Goal: Task Accomplishment & Management: Manage account settings

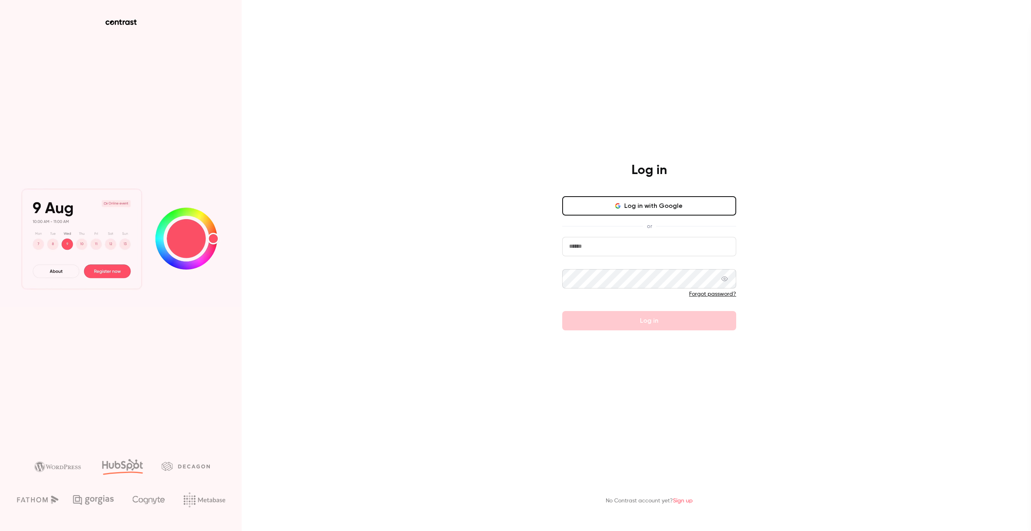
click at [645, 246] on input "email" at bounding box center [649, 246] width 174 height 19
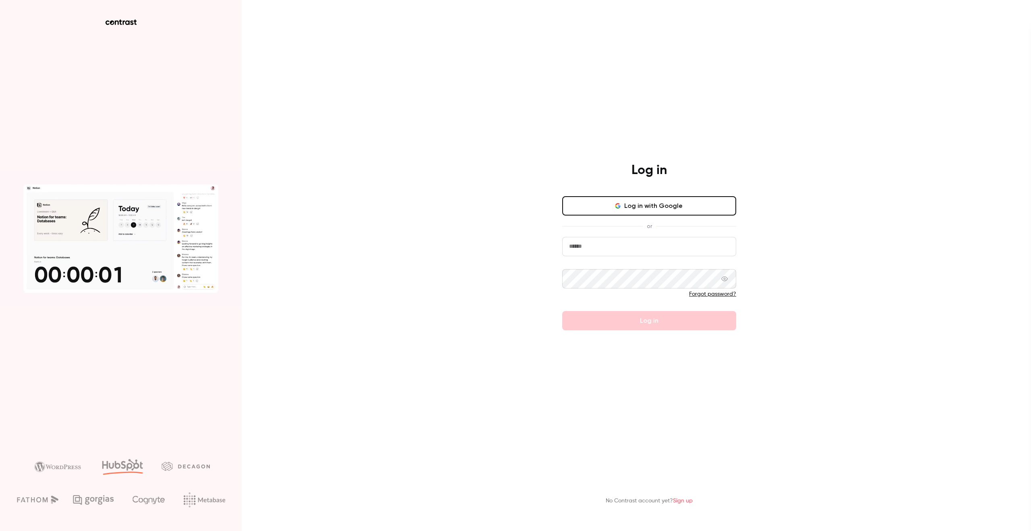
click at [731, 247] on input "email" at bounding box center [649, 246] width 174 height 19
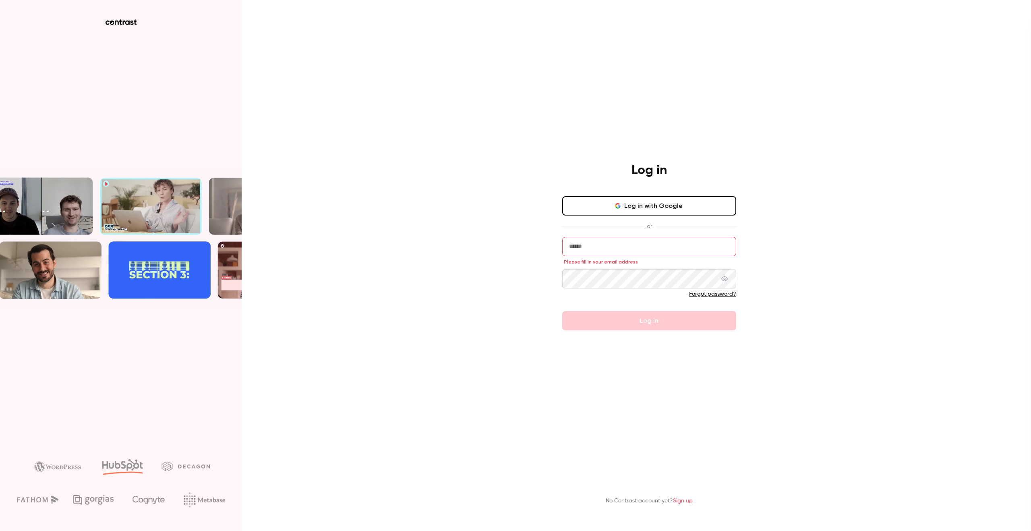
click at [667, 223] on div "or" at bounding box center [649, 226] width 174 height 8
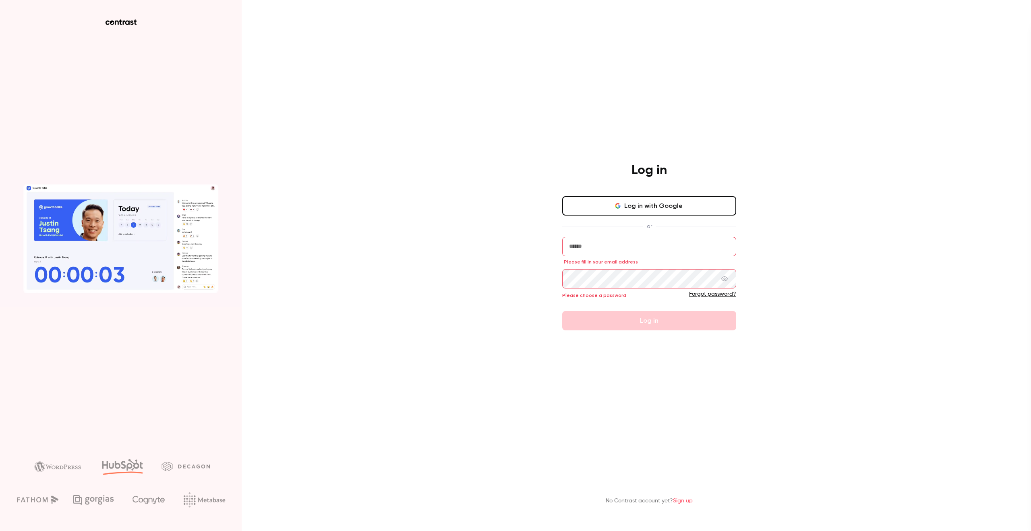
click at [629, 206] on button "Log in with Google" at bounding box center [649, 205] width 174 height 19
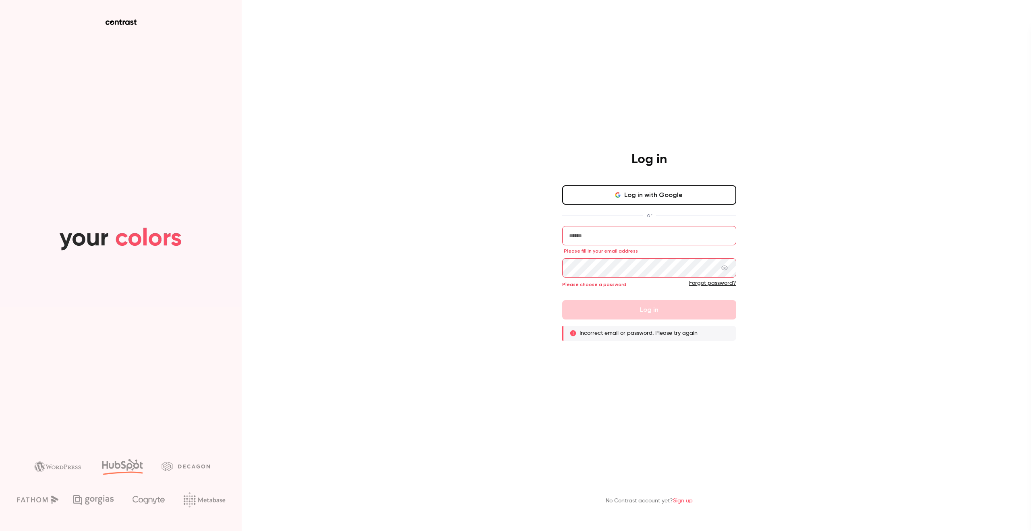
click at [663, 229] on input "email" at bounding box center [649, 235] width 174 height 19
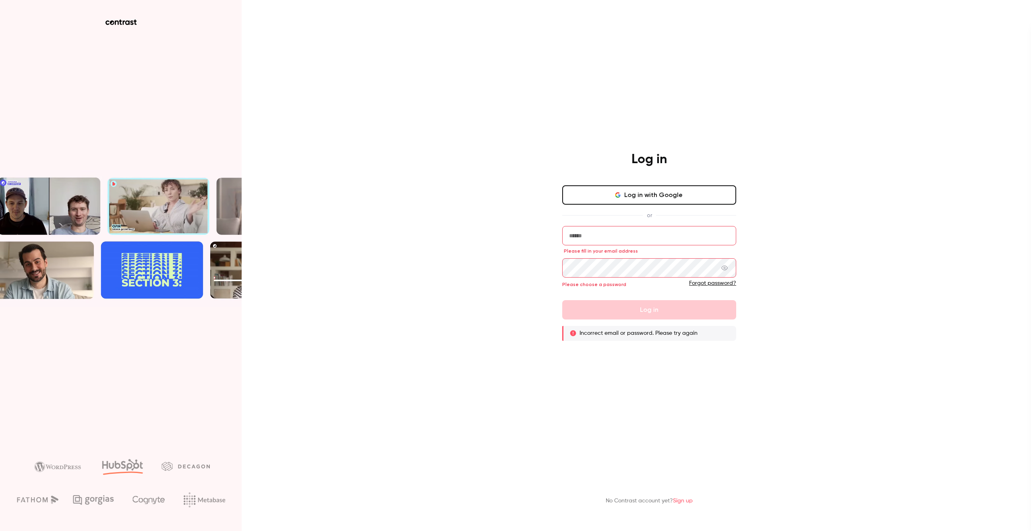
click at [692, 200] on button "Log in with Google" at bounding box center [649, 194] width 174 height 19
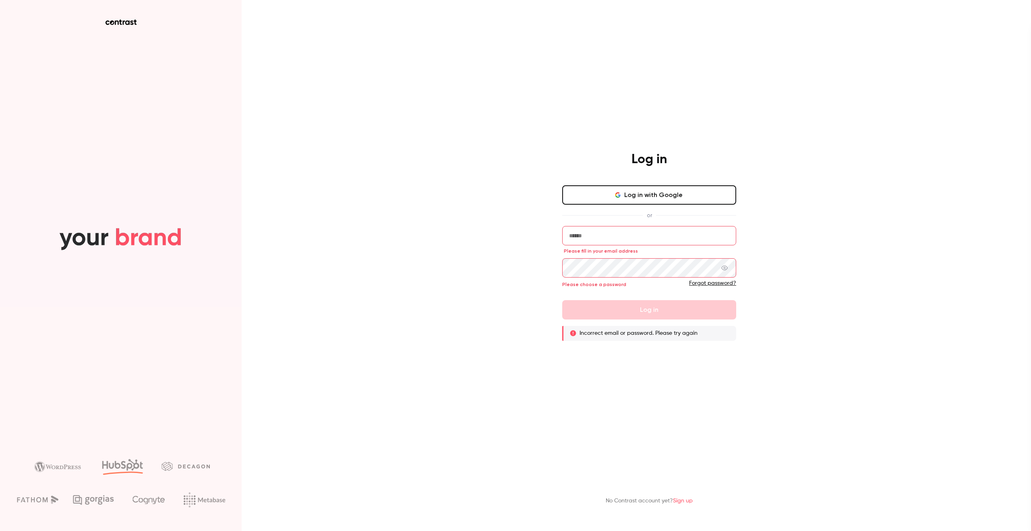
click at [659, 236] on input "email" at bounding box center [649, 235] width 174 height 19
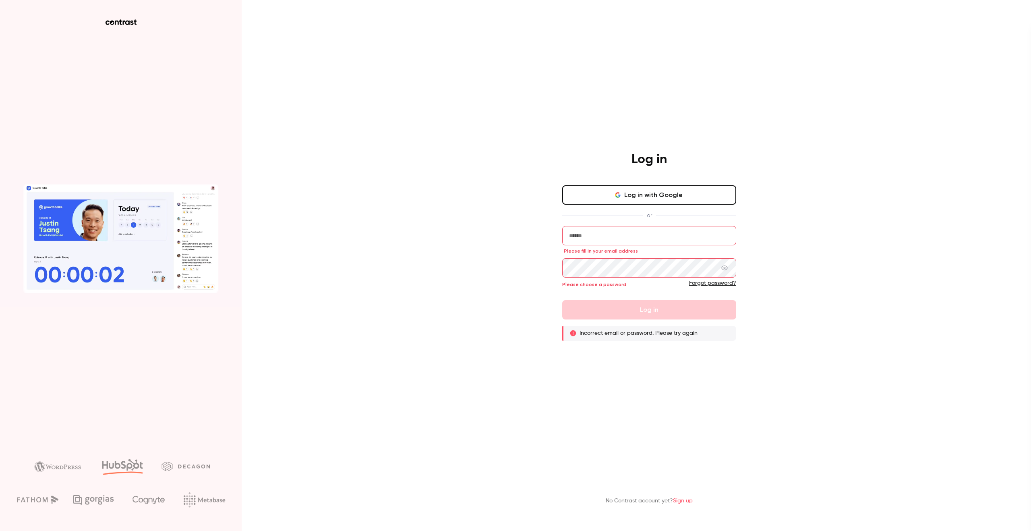
type input "**********"
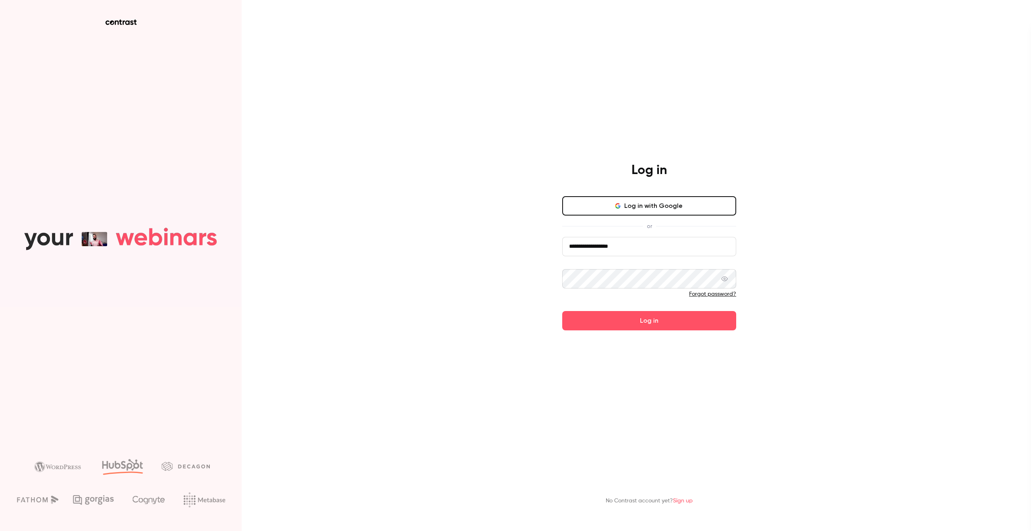
click at [562, 311] on button "Log in" at bounding box center [649, 320] width 174 height 19
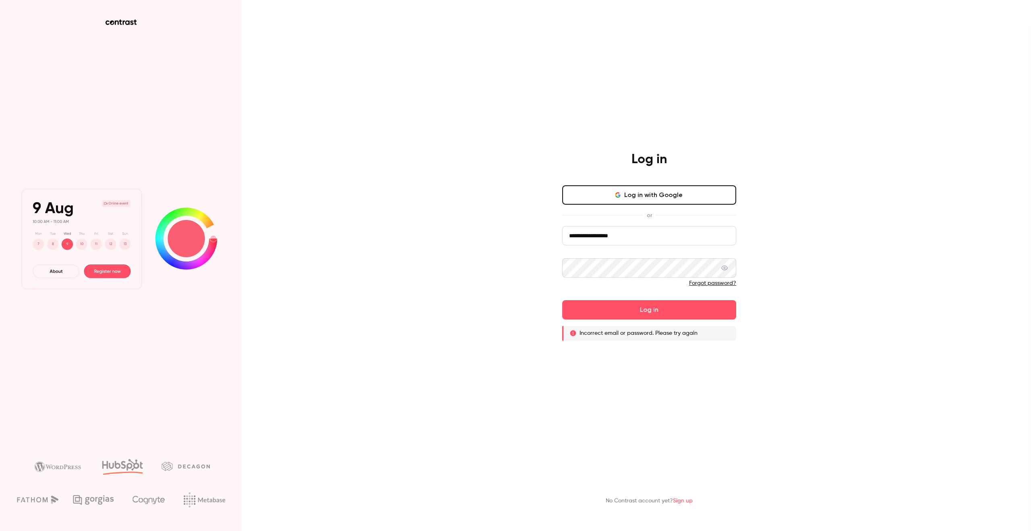
click at [694, 284] on link "Forgot password?" at bounding box center [712, 283] width 47 height 6
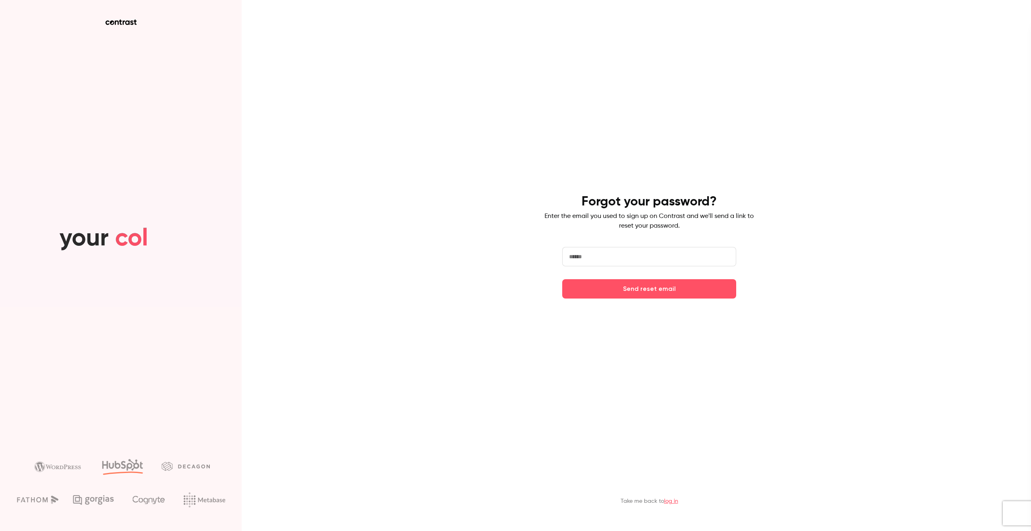
click at [646, 259] on input "email" at bounding box center [649, 256] width 174 height 19
type input "**********"
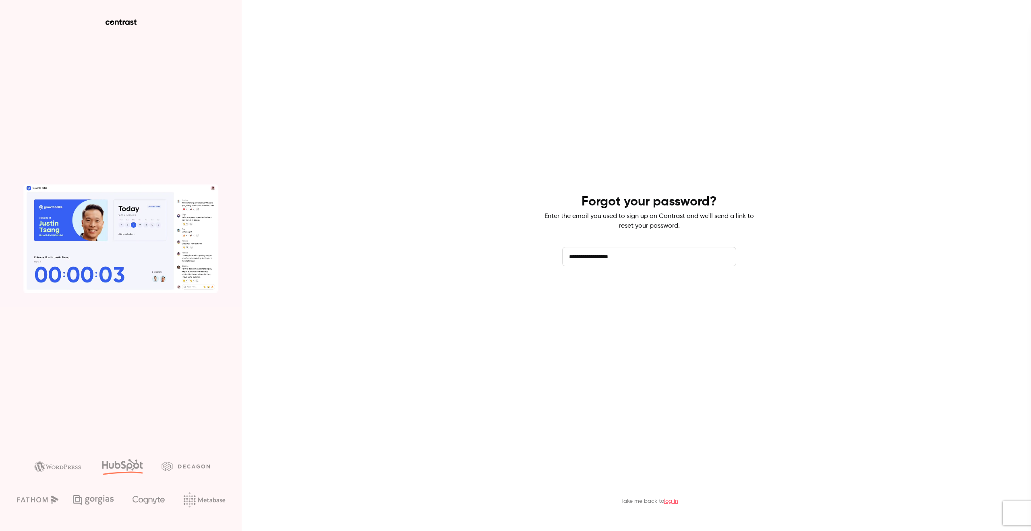
click at [657, 291] on button "Send reset email" at bounding box center [649, 288] width 174 height 19
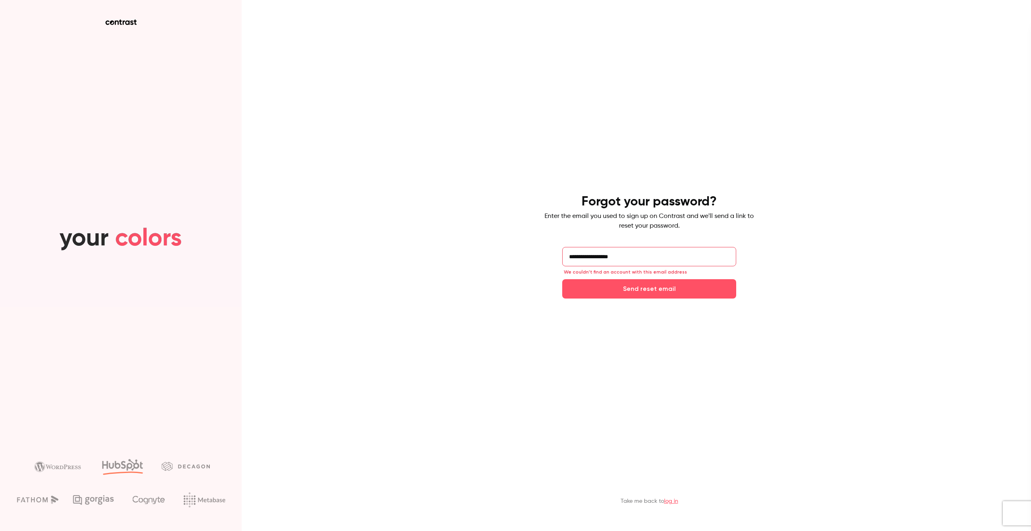
click at [654, 200] on h4 "Forgot your password?" at bounding box center [648, 202] width 135 height 16
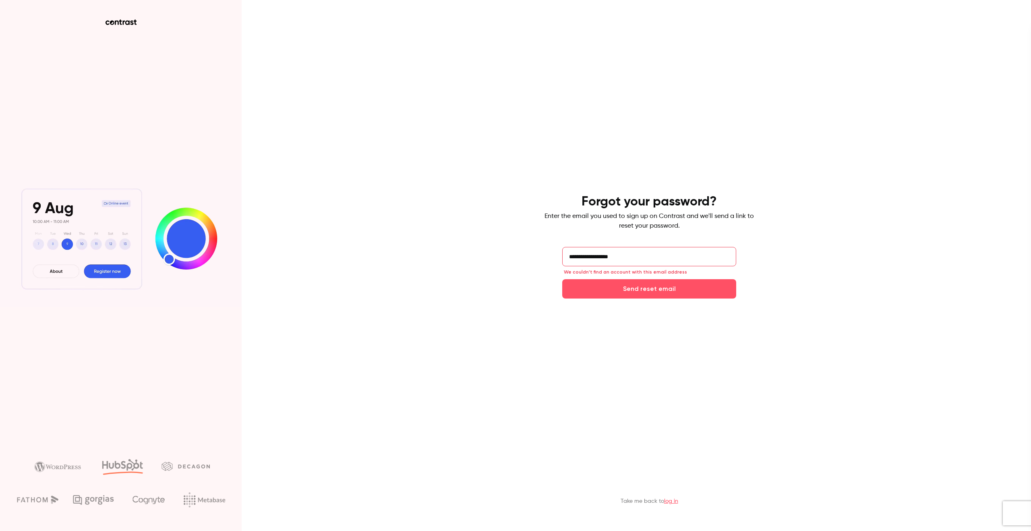
click at [122, 26] on aside at bounding box center [121, 265] width 242 height 531
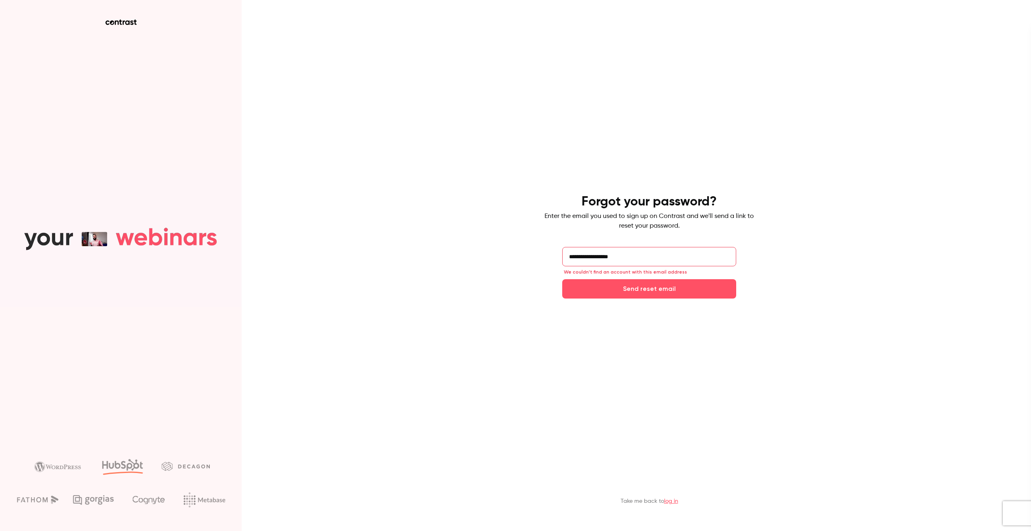
click at [122, 18] on aside at bounding box center [121, 265] width 242 height 531
